Goal: Find specific page/section: Find specific page/section

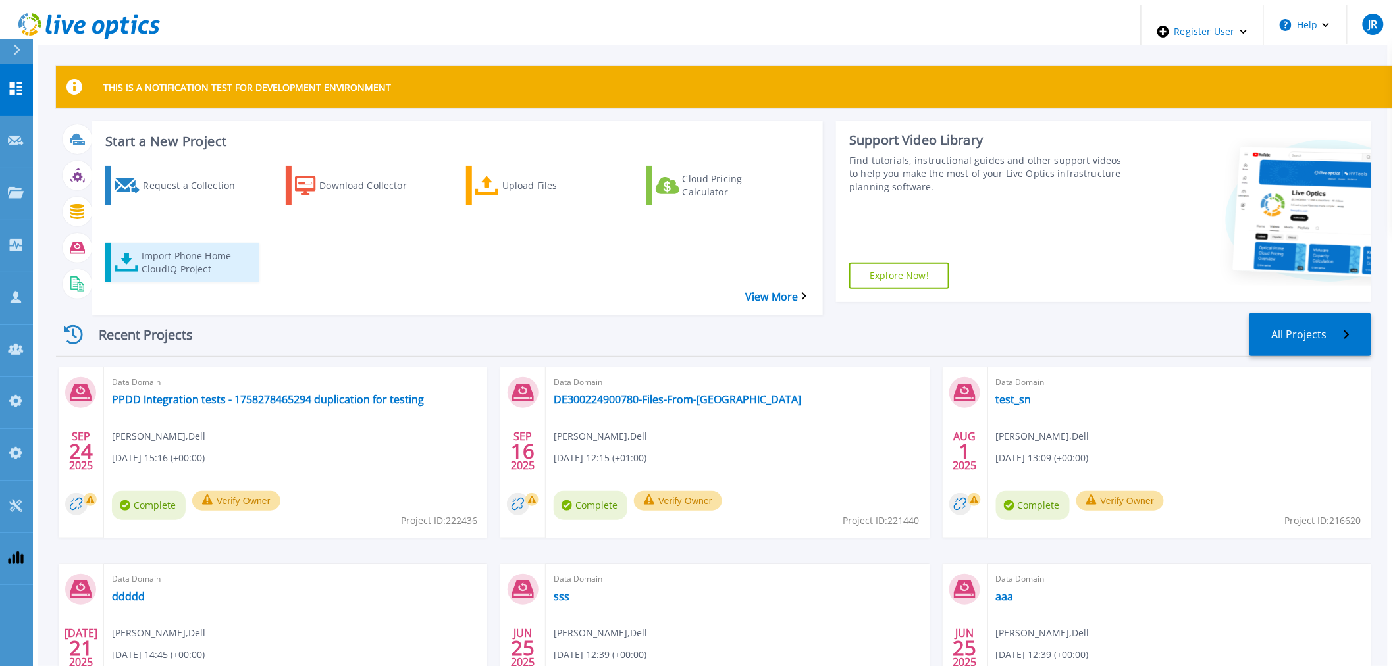
click at [176, 246] on div "Import Phone Home CloudIQ Project" at bounding box center [194, 262] width 105 height 33
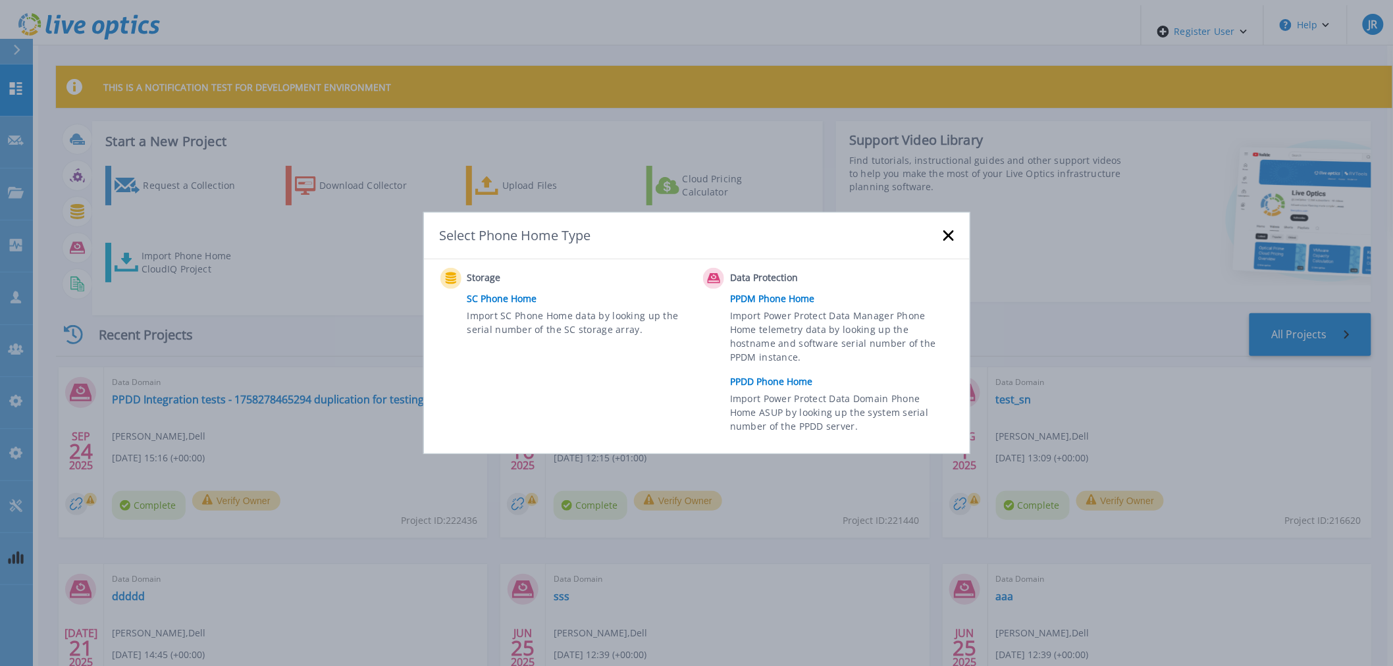
click at [755, 382] on link "PPDD Phone Home" at bounding box center [845, 382] width 230 height 20
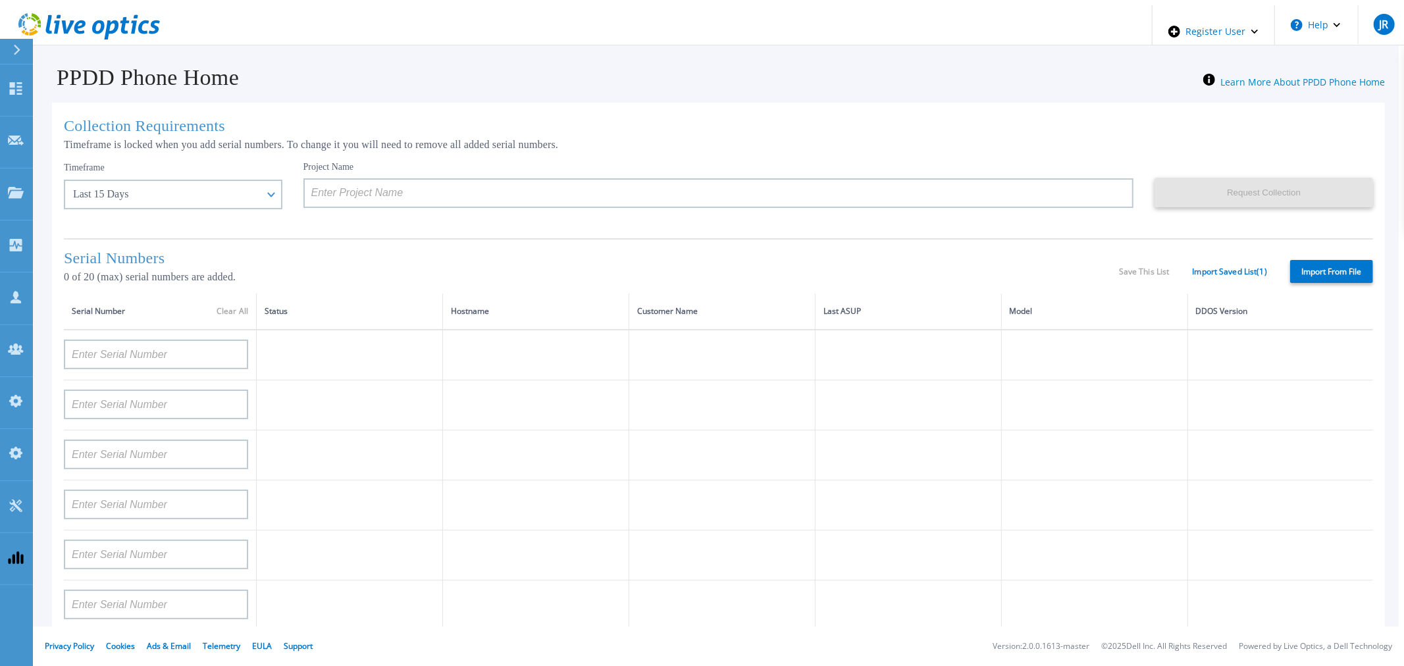
click at [837, 228] on div "Project Name" at bounding box center [729, 194] width 852 height 67
